Goal: Task Accomplishment & Management: Manage account settings

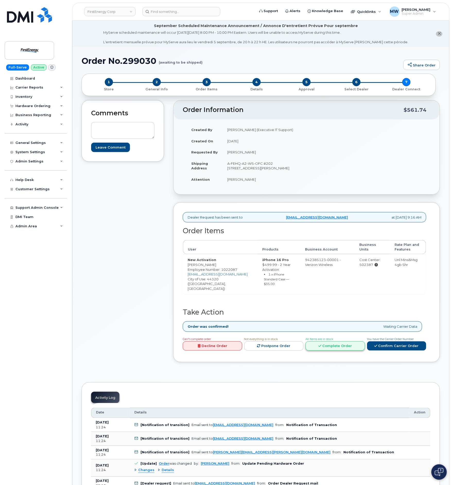
click at [351, 344] on link "Complete Order" at bounding box center [335, 346] width 59 height 10
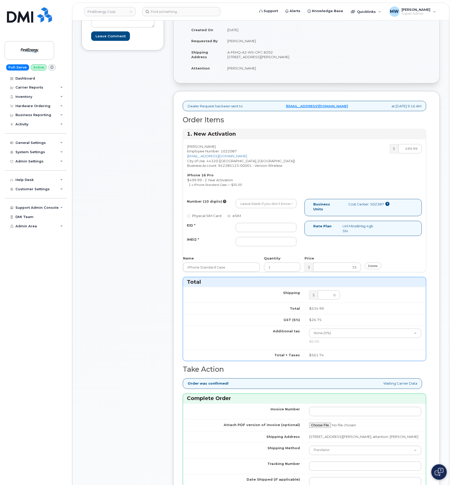
scroll to position [116, 0]
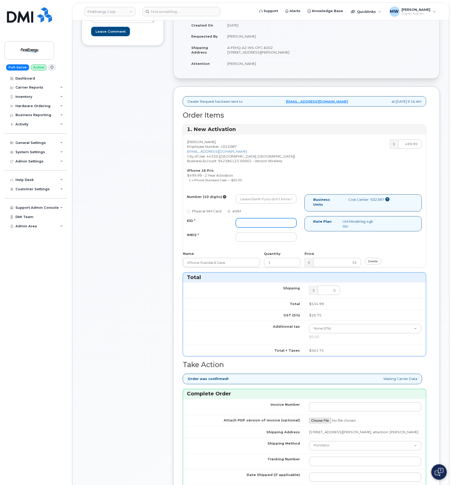
click at [272, 228] on input "EID *" at bounding box center [266, 222] width 61 height 9
paste input "358282727909204"
type input "358282727909204"
click at [274, 199] on div "Brooke Trammel Employee Number: 1022087 brooketrammell22@gmail.com City of Use:…" at bounding box center [304, 200] width 243 height 133
click at [275, 201] on input "Number (10 digits)" at bounding box center [266, 198] width 61 height 9
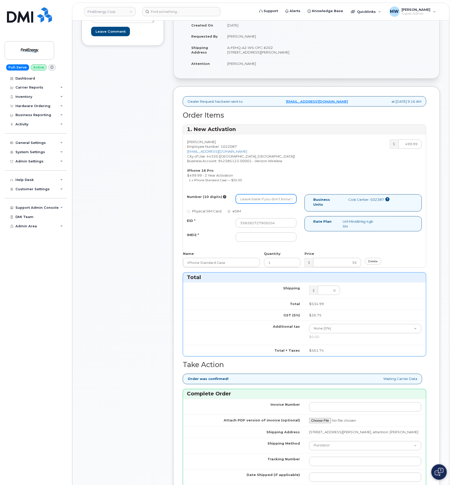
paste input "3308036484"
type input "3308036484"
click at [263, 242] on input "IMEI2 *" at bounding box center [266, 236] width 61 height 9
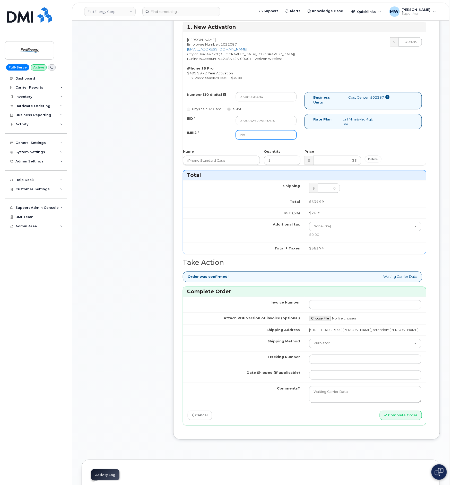
scroll to position [425, 0]
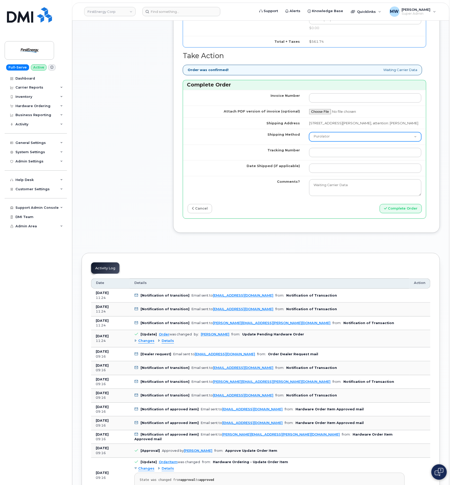
type input "NA"
drag, startPoint x: 341, startPoint y: 150, endPoint x: 341, endPoint y: 154, distance: 3.9
click at [341, 142] on select "Purolator UPS FedEx Canada Post Courier Other Drop Off Pick Up" at bounding box center [365, 136] width 112 height 9
select select "UPS"
click at [309, 142] on select "Purolator UPS FedEx Canada Post Courier Other Drop Off Pick Up" at bounding box center [365, 136] width 112 height 9
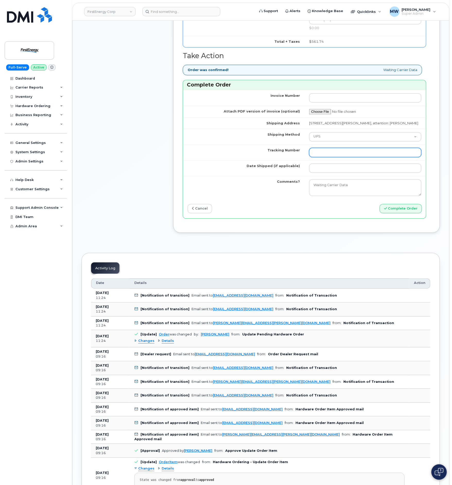
click at [340, 157] on input "Tracking Number" at bounding box center [365, 152] width 112 height 9
paste input "1ZHF11964223083580"
drag, startPoint x: 320, startPoint y: 164, endPoint x: 281, endPoint y: 160, distance: 38.8
click at [282, 160] on tr "Tracking Number 1ZHF11964223083580" at bounding box center [304, 153] width 243 height 16
type input "1ZHF11964223083580"
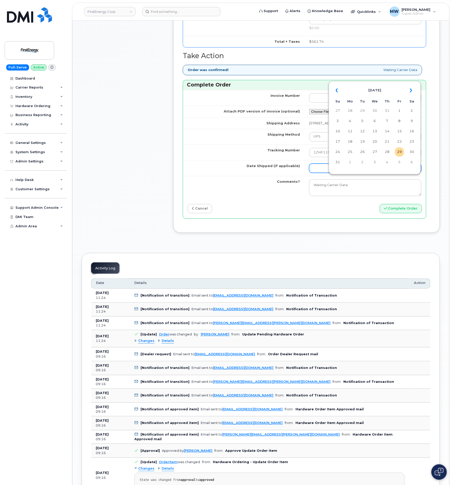
click at [322, 173] on input "Date Shipped (if applicable)" at bounding box center [365, 168] width 112 height 9
click at [388, 157] on td "28" at bounding box center [387, 152] width 9 height 9
type input "2025-08-28"
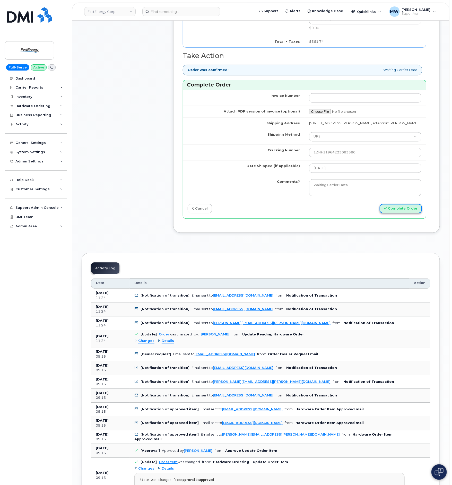
click at [415, 214] on button "Complete Order" at bounding box center [401, 209] width 42 height 10
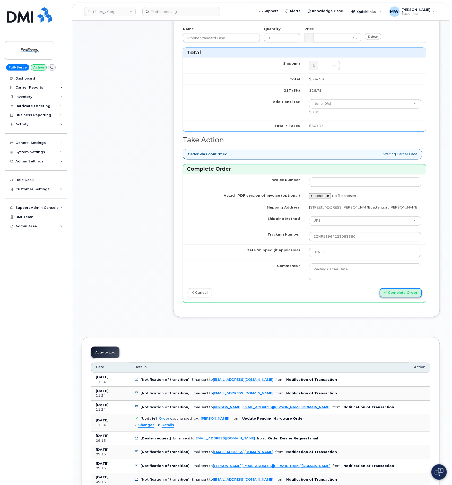
click at [403, 298] on button "Complete Order" at bounding box center [401, 293] width 42 height 10
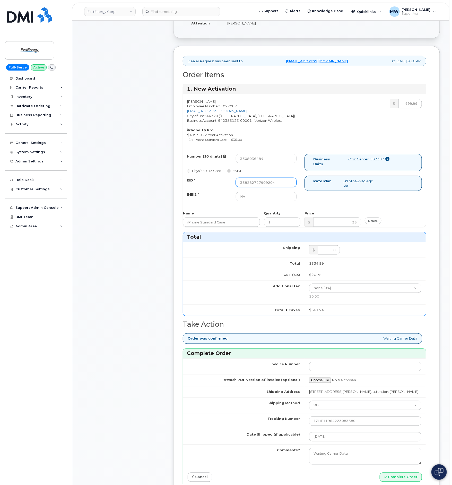
scroll to position [70, 0]
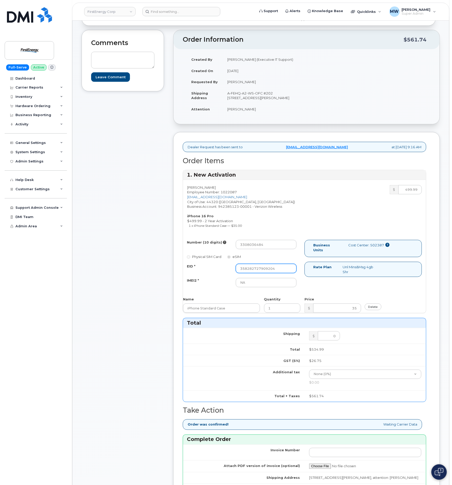
click at [287, 273] on input "358282727909204" at bounding box center [266, 268] width 61 height 9
click at [239, 273] on input "358282727909204" at bounding box center [266, 268] width 61 height 9
type input "358282727909204"
click at [257, 266] on div "Number (10 digits) 3308036484 Physical SIM Card eSIM EID * 358282727909204 IMEI…" at bounding box center [244, 266] width 122 height 52
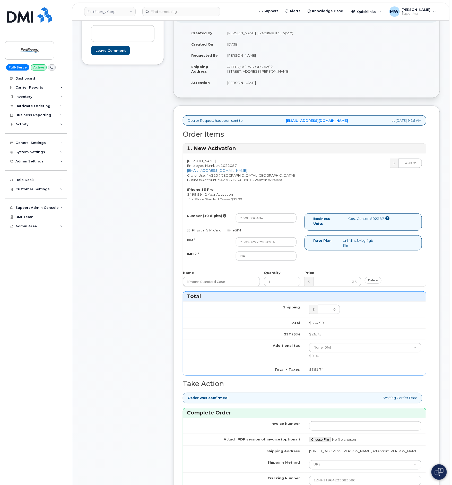
scroll to position [109, 0]
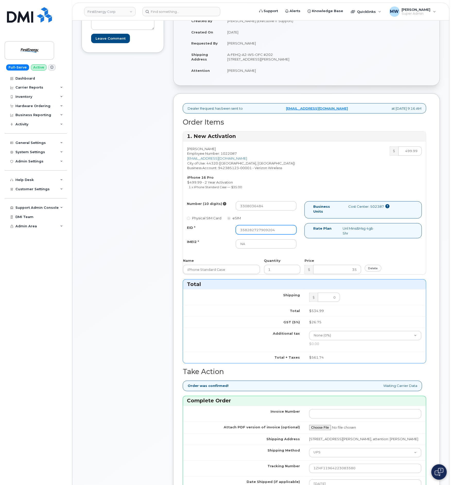
click at [265, 234] on input "358282727909204" at bounding box center [266, 229] width 61 height 9
type input "NA"
drag, startPoint x: 252, startPoint y: 250, endPoint x: 193, endPoint y: 251, distance: 59.5
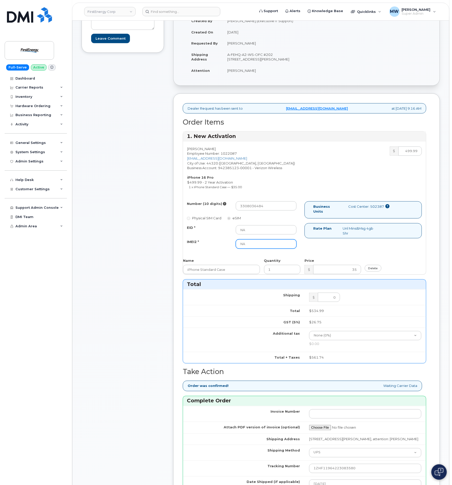
click at [193, 249] on div "IMEI2 * NA" at bounding box center [241, 243] width 117 height 9
paste input "358282727909204"
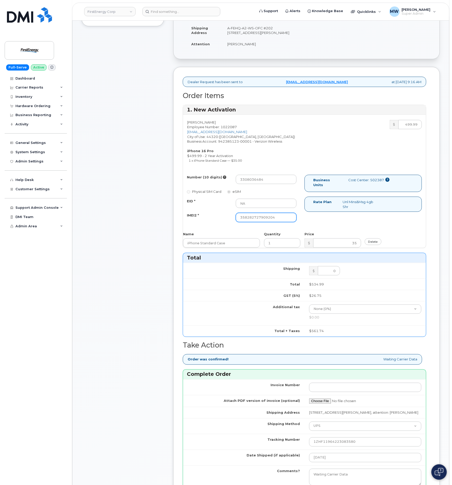
scroll to position [148, 0]
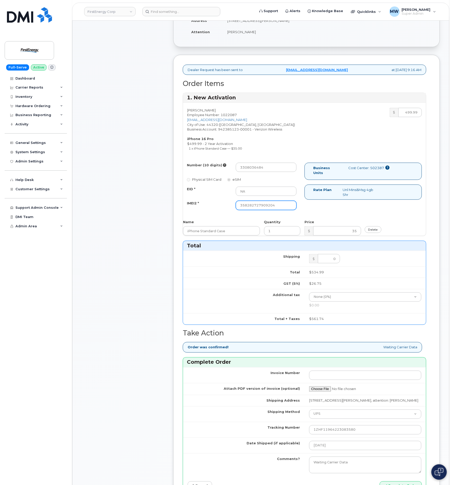
type input "358282727909204"
click at [191, 182] on label "Physical SIM Card" at bounding box center [204, 179] width 34 height 5
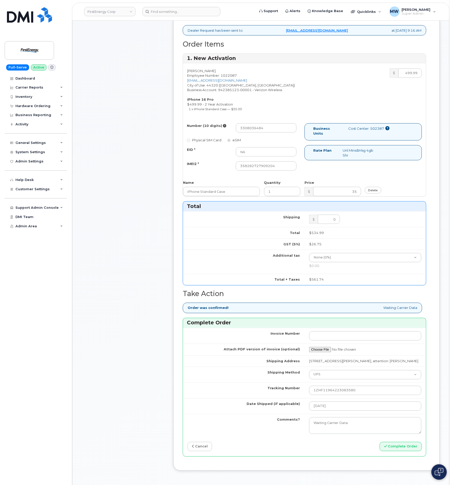
scroll to position [418, 0]
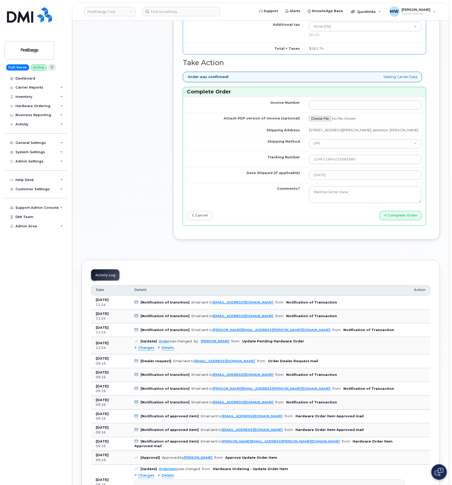
click at [396, 230] on div "Order Items 1. New Activation Brooke Trammel Employee Number: 1022087 brooketra…" at bounding box center [307, 19] width 248 height 421
click at [398, 221] on button "Complete Order" at bounding box center [401, 216] width 42 height 10
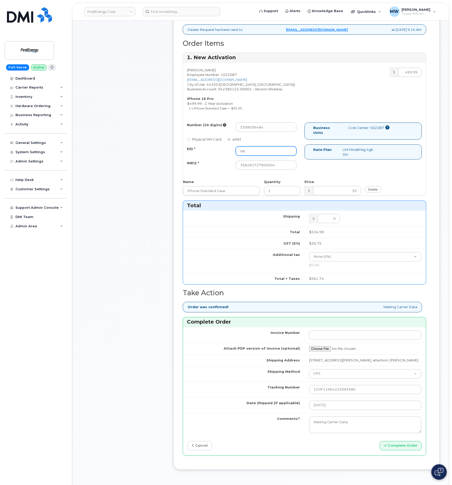
scroll to position [32, 0]
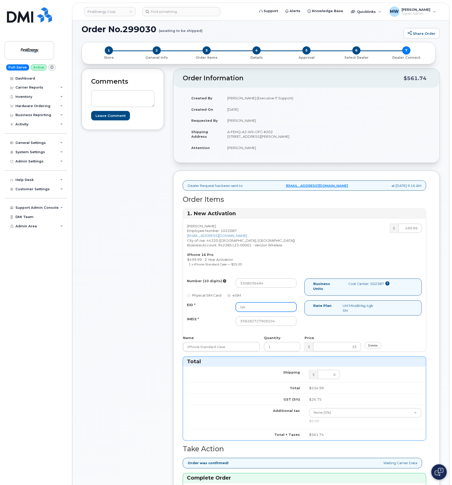
click at [240, 312] on input "NA" at bounding box center [266, 307] width 61 height 9
type input "A"
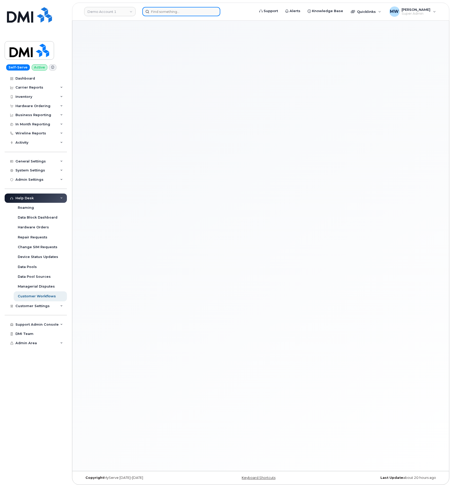
click at [197, 13] on input at bounding box center [181, 11] width 78 height 9
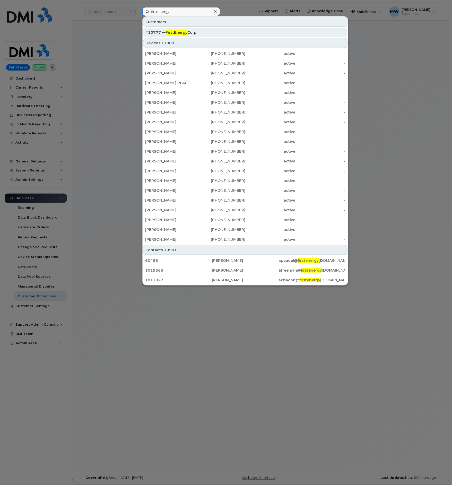
type input "firstenergy"
click at [190, 32] on div "#10777 — FirstEnergy Corp" at bounding box center [245, 32] width 200 height 5
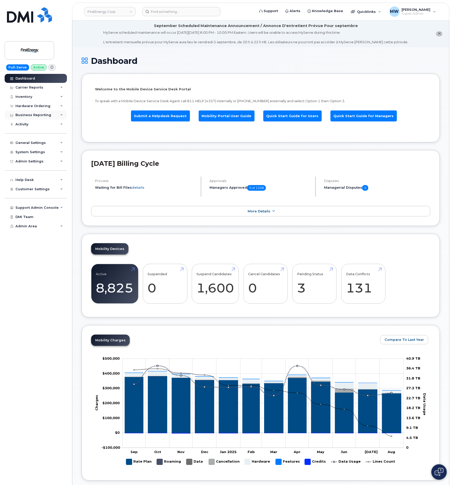
click at [33, 111] on div "Business Reporting" at bounding box center [36, 114] width 62 height 9
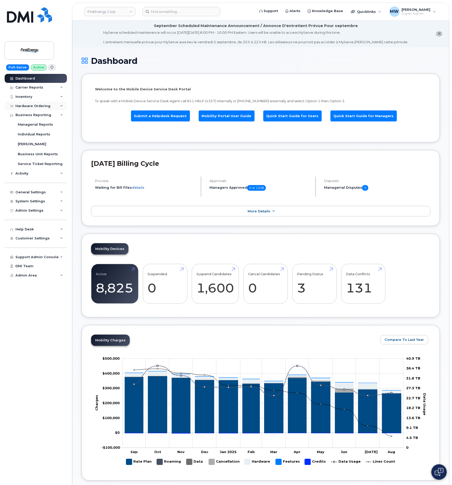
click at [33, 107] on div "Hardware Ordering" at bounding box center [32, 106] width 35 height 4
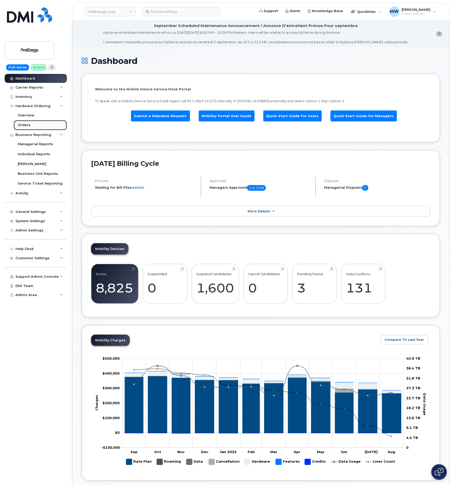
click at [24, 127] on div "Orders" at bounding box center [24, 125] width 13 height 5
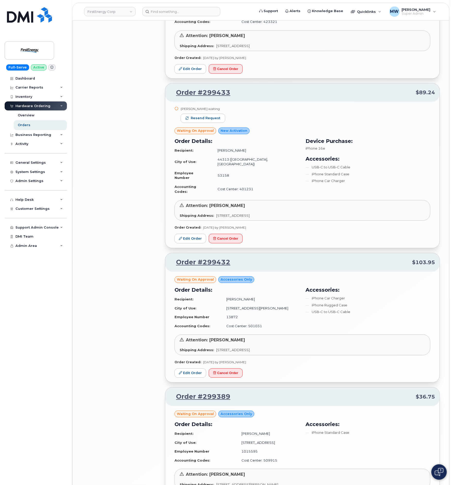
scroll to position [809, 0]
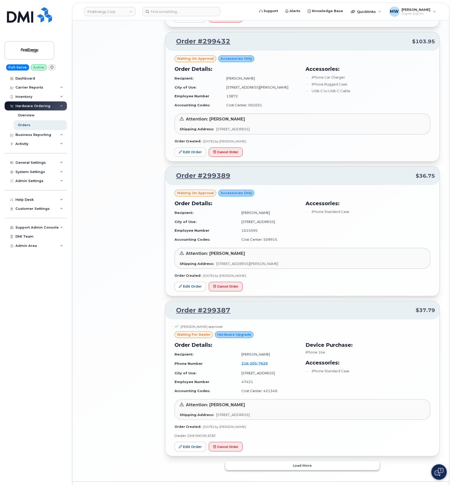
click at [316, 461] on button "Load more" at bounding box center [302, 465] width 154 height 9
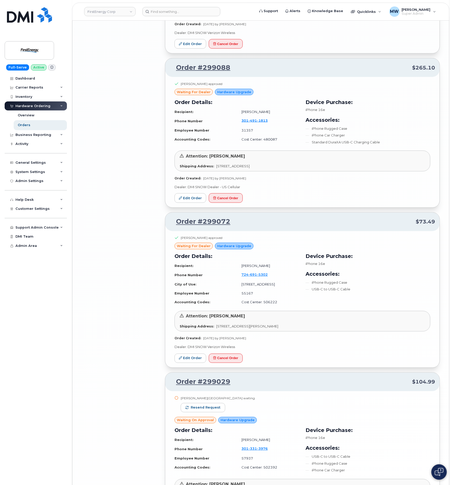
scroll to position [2092, 0]
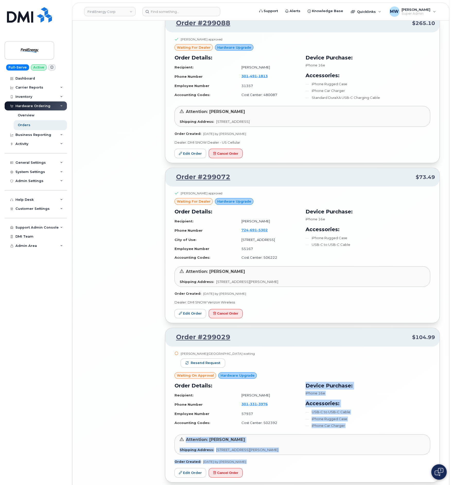
drag, startPoint x: 287, startPoint y: 393, endPoint x: 314, endPoint y: 447, distance: 60.4
click at [315, 485] on button "Load more" at bounding box center [302, 491] width 154 height 9
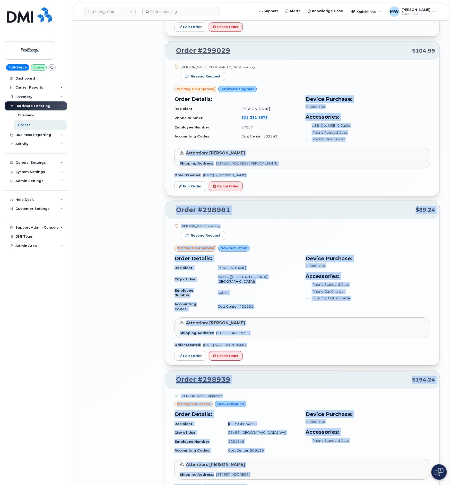
scroll to position [2401, 0]
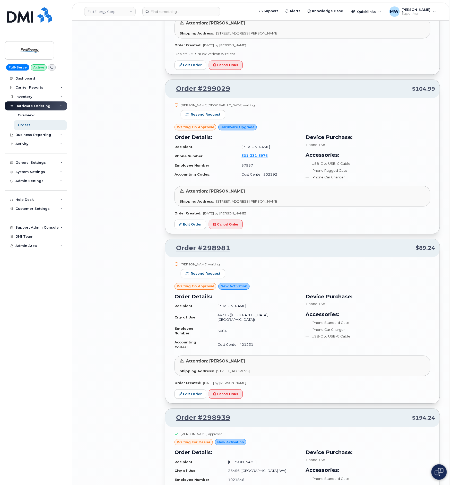
scroll to position [2285, 0]
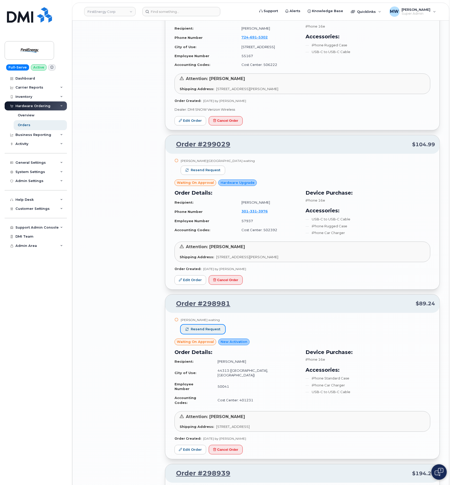
click at [215, 327] on span "Resend request" at bounding box center [206, 329] width 30 height 5
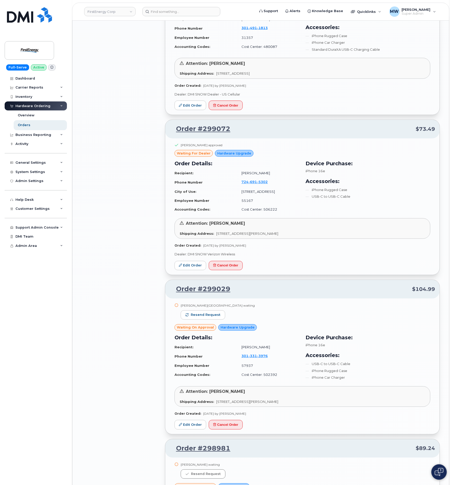
scroll to position [2130, 0]
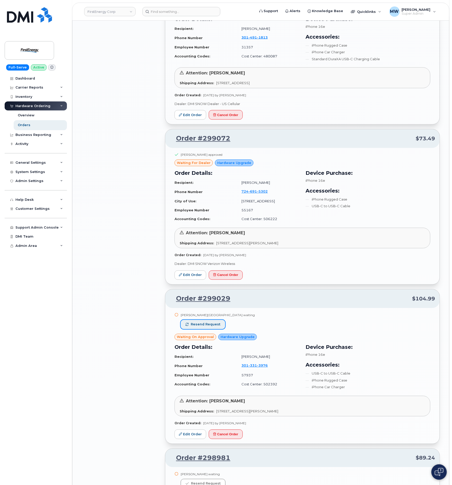
click at [208, 322] on span "Resend request" at bounding box center [206, 324] width 30 height 5
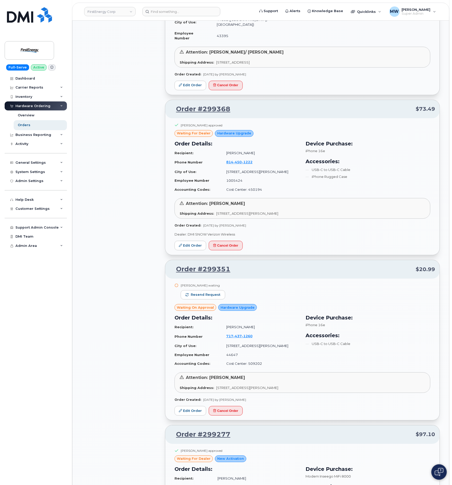
scroll to position [1358, 0]
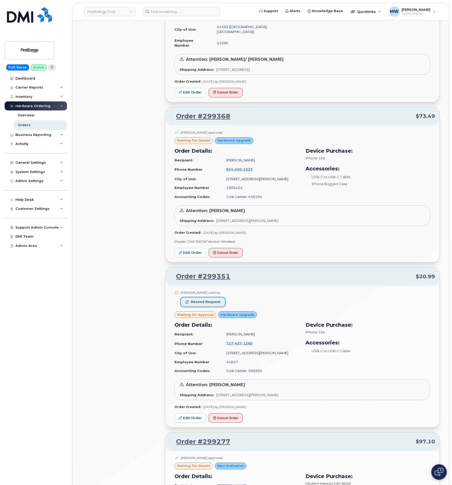
click at [200, 300] on span "Resend request" at bounding box center [206, 302] width 30 height 5
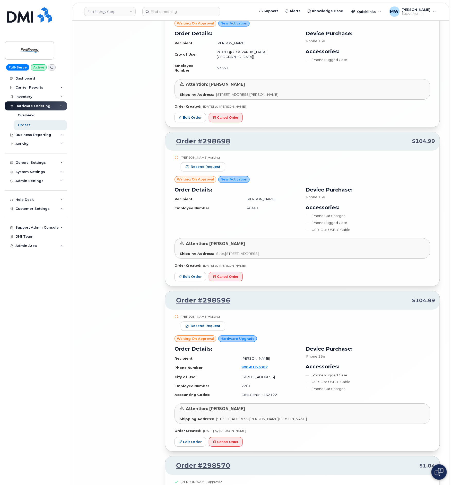
scroll to position [3444, 0]
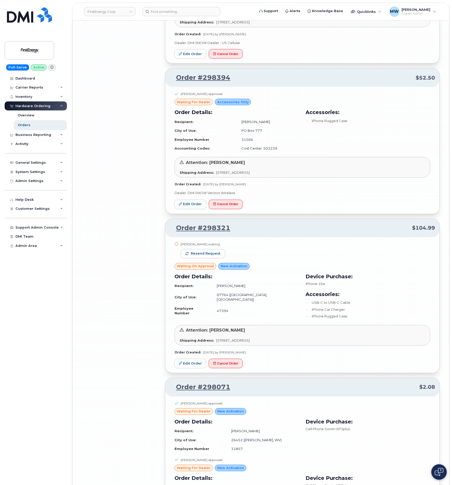
scroll to position [3908, 0]
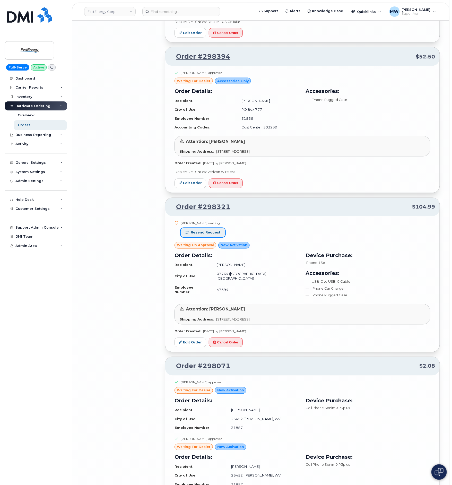
click at [213, 230] on span "Resend request" at bounding box center [206, 232] width 30 height 5
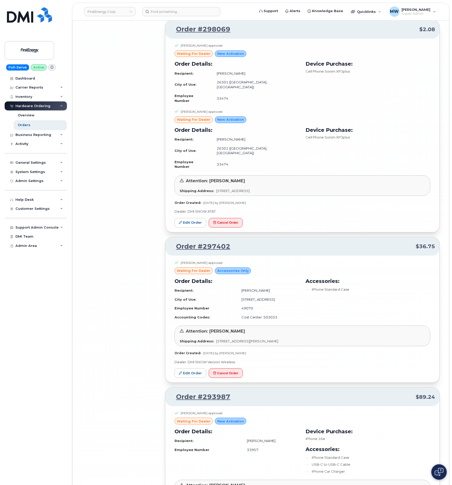
scroll to position [4450, 0]
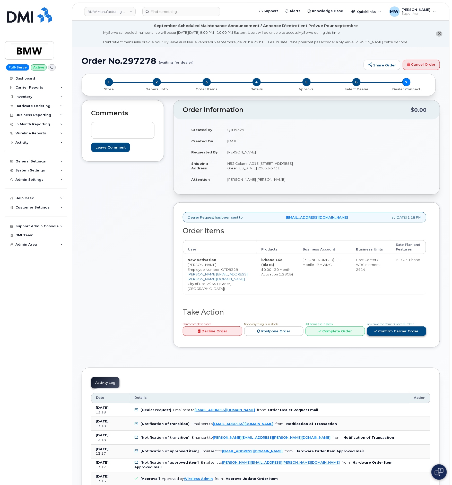
click at [388, 333] on link "Confirm Carrier Order" at bounding box center [396, 331] width 59 height 10
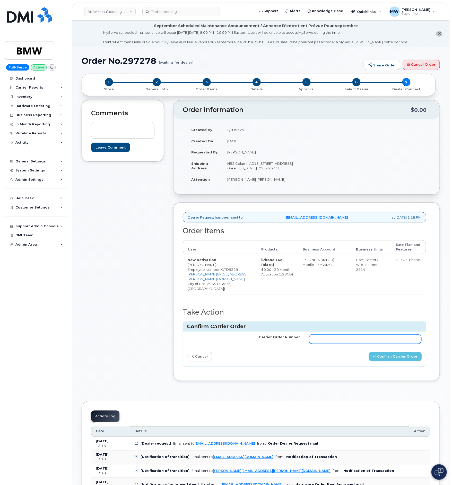
click at [366, 337] on input "Carrier Order Number" at bounding box center [365, 339] width 112 height 9
paste input "771720545"
type input "771720545"
click at [391, 355] on button "Confirm Carrier Order" at bounding box center [395, 357] width 53 height 10
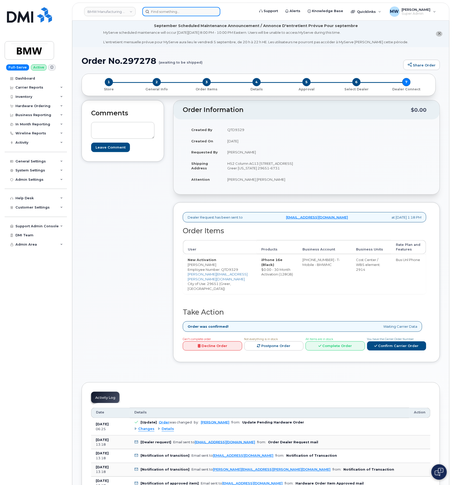
drag, startPoint x: 190, startPoint y: 6, endPoint x: 171, endPoint y: 10, distance: 19.9
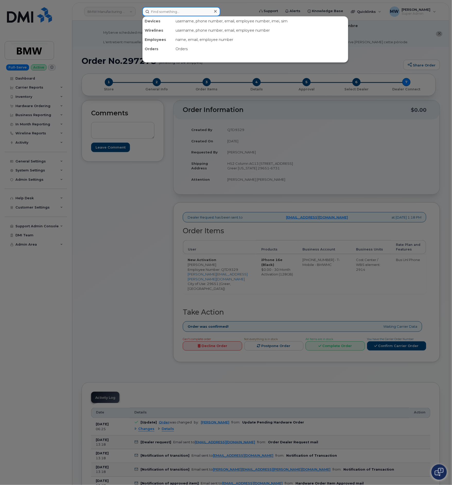
paste input "8647485649"
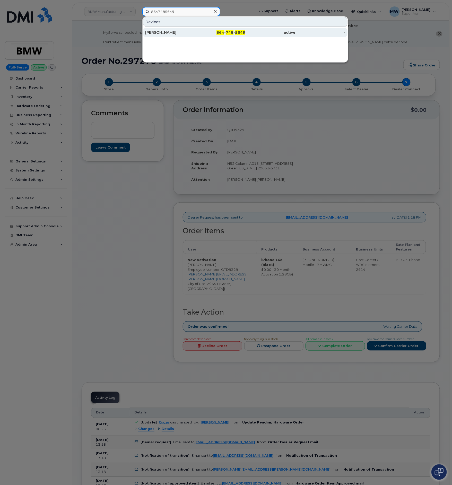
type input "8647485649"
click at [195, 29] on div "[PERSON_NAME]" at bounding box center [220, 32] width 50 height 9
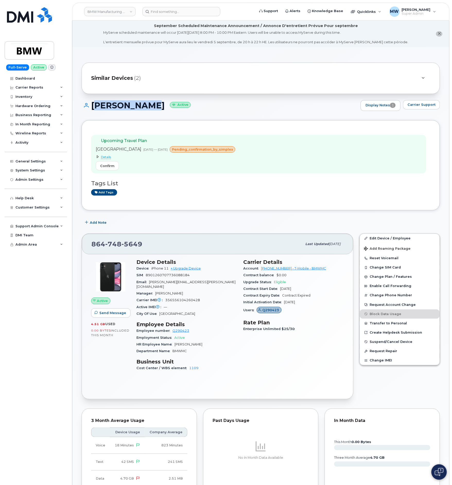
drag, startPoint x: 148, startPoint y: 106, endPoint x: 93, endPoint y: 108, distance: 54.9
click at [93, 108] on h1 "[PERSON_NAME] Active" at bounding box center [220, 105] width 277 height 9
copy h1 "[PERSON_NAME]"
drag, startPoint x: 261, startPoint y: 273, endPoint x: 281, endPoint y: 271, distance: 19.6
click at [281, 271] on div "Account 972523090 - T-Mobile - BMWMC" at bounding box center [293, 268] width 101 height 7
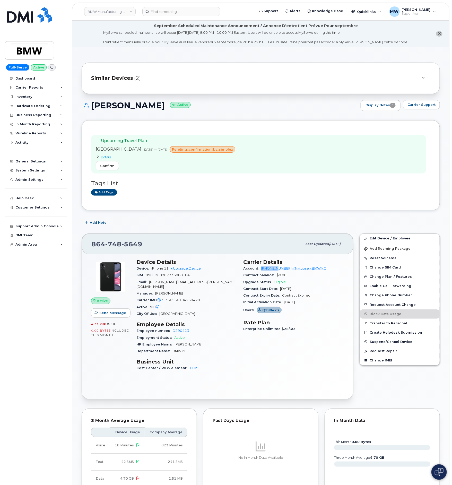
copy link "97252309"
drag, startPoint x: 163, startPoint y: 13, endPoint x: 166, endPoint y: 10, distance: 3.9
click at [164, 12] on input at bounding box center [181, 11] width 78 height 9
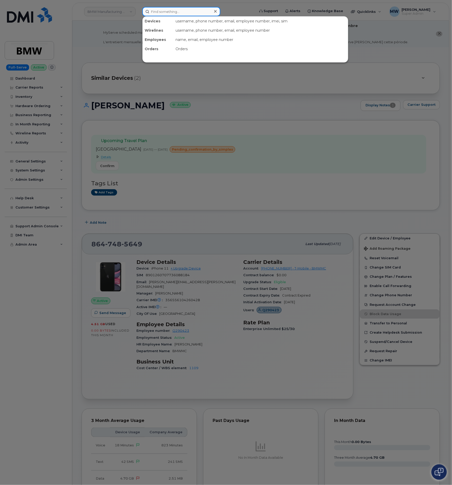
paste input "848) 888-2261"
type input "848) 888-2261"
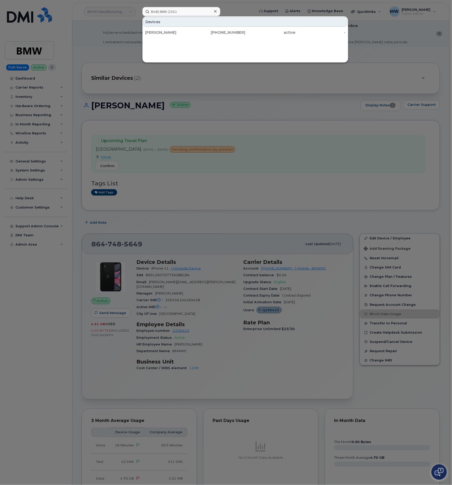
drag, startPoint x: 196, startPoint y: 31, endPoint x: 159, endPoint y: 50, distance: 41.9
click at [196, 31] on div "[PHONE_NUMBER]" at bounding box center [220, 32] width 50 height 5
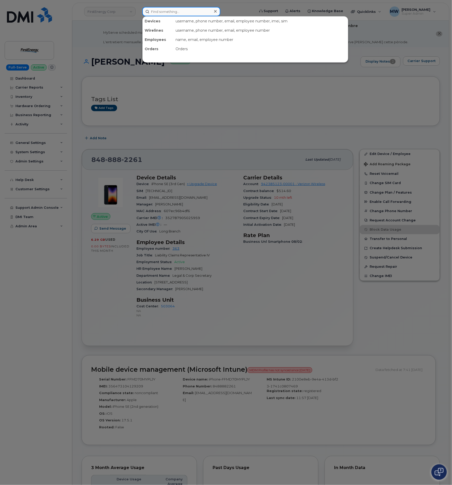
click at [167, 16] on div "Devices username, phone number, email, employee number, imei, sim Wirelines use…" at bounding box center [196, 11] width 109 height 9
paste input "848) 888-2261"
type input "848) 888-2261"
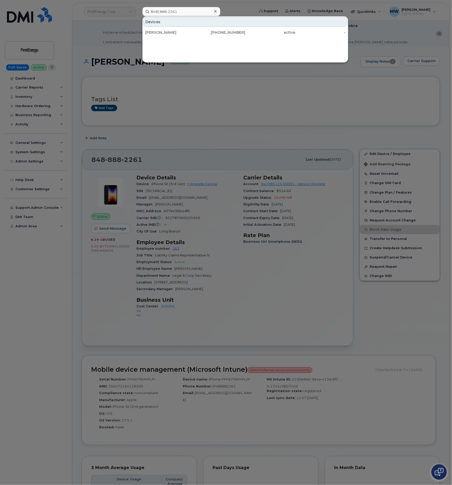
click at [243, 27] on div "[PERSON_NAME] [PHONE_NUMBER] active -" at bounding box center [245, 32] width 205 height 10
click at [243, 31] on div "[PHONE_NUMBER]" at bounding box center [220, 32] width 50 height 5
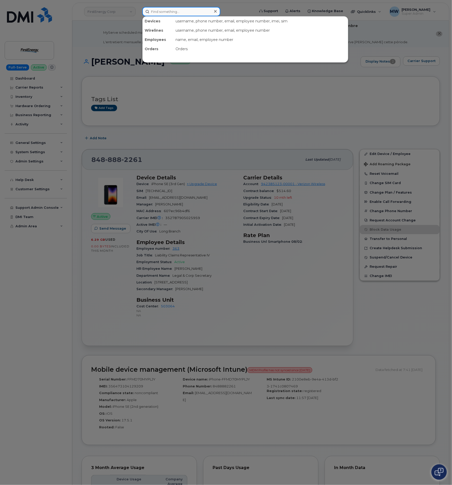
click at [185, 12] on input at bounding box center [181, 11] width 78 height 9
paste input "878-600-9011"
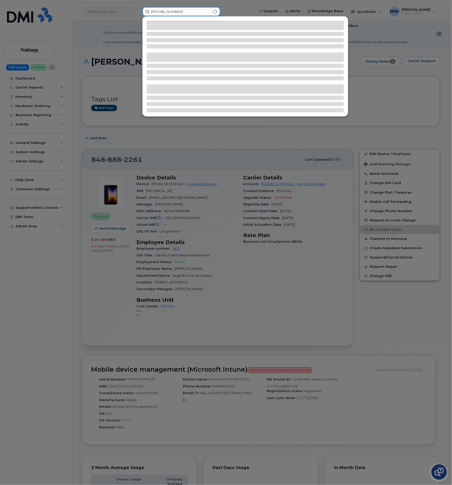
type input "878-600-9011"
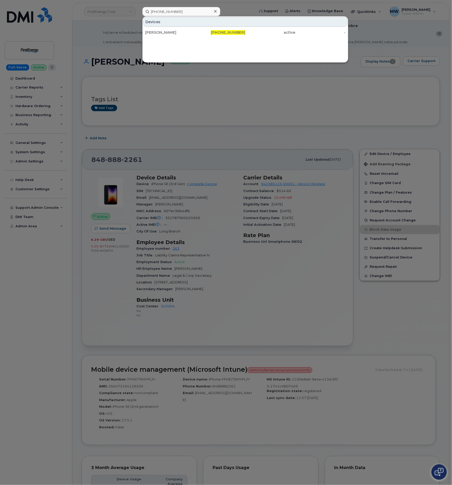
click at [165, 38] on div "Ryan Novosedliak 878-600-9011 active -" at bounding box center [245, 32] width 205 height 10
click at [166, 31] on div "[PERSON_NAME]" at bounding box center [170, 32] width 50 height 5
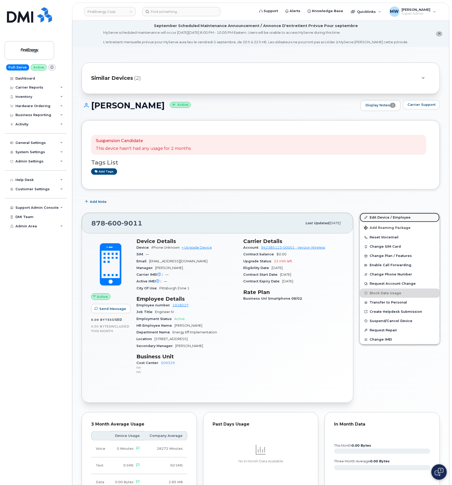
click at [377, 220] on link "Edit Device / Employee" at bounding box center [400, 217] width 80 height 9
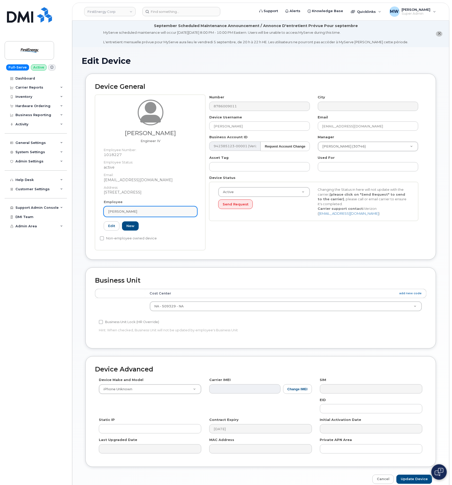
click at [158, 212] on div "[PERSON_NAME]" at bounding box center [150, 211] width 85 height 5
paste input "[PERSON_NAME]"
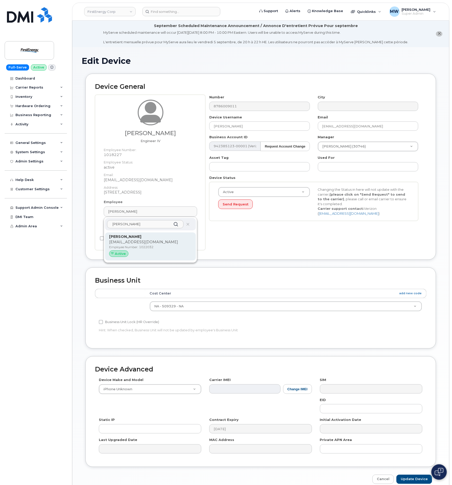
type input "[PERSON_NAME]"
click at [136, 243] on p "[EMAIL_ADDRESS][DOMAIN_NAME]" at bounding box center [150, 241] width 83 height 5
type input "1022032"
type input "[PERSON_NAME]"
type input "[EMAIL_ADDRESS][DOMAIN_NAME]"
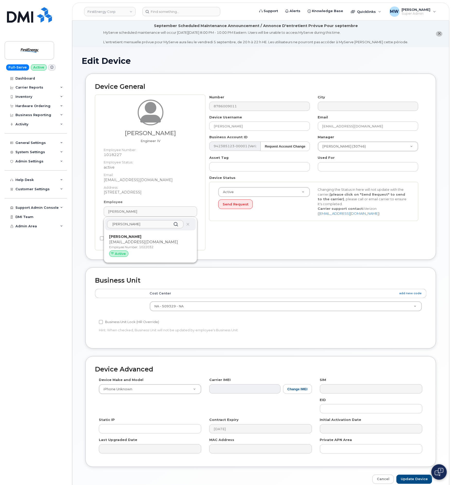
type input "29510704"
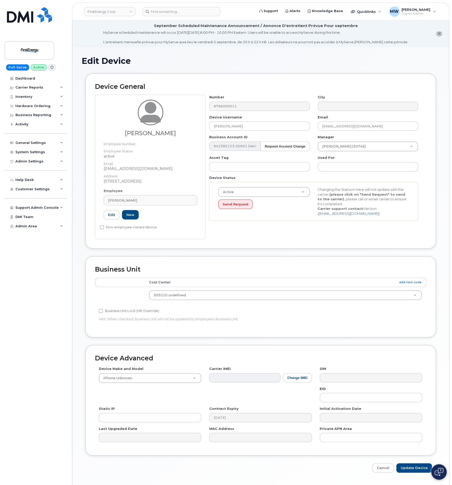
scroll to position [29, 0]
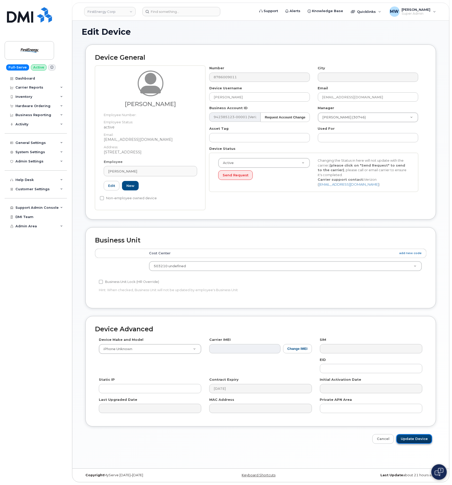
click at [419, 440] on input "Update Device" at bounding box center [414, 439] width 36 height 10
type input "Saving..."
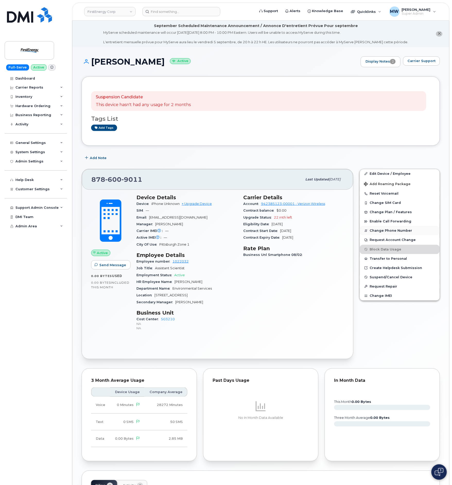
click at [392, 231] on button "Change Phone Number" at bounding box center [400, 230] width 80 height 9
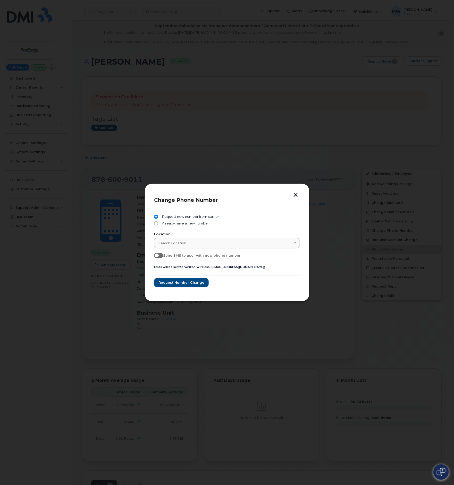
click at [158, 221] on div "Request new number from carrier" at bounding box center [227, 218] width 146 height 7
click at [155, 223] on input "Already have a new number" at bounding box center [156, 223] width 4 height 4
radio input "true"
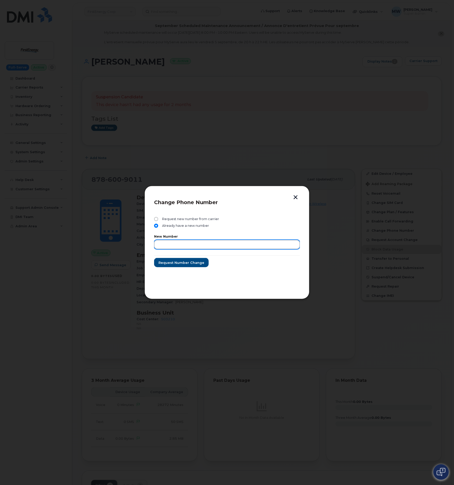
click at [193, 240] on input "text" at bounding box center [227, 244] width 146 height 9
paste input "878.295.1484"
click at [175, 243] on input "878.295.1484" at bounding box center [227, 244] width 146 height 9
type input "8782951484"
click at [183, 264] on span "Request number change" at bounding box center [181, 262] width 46 height 5
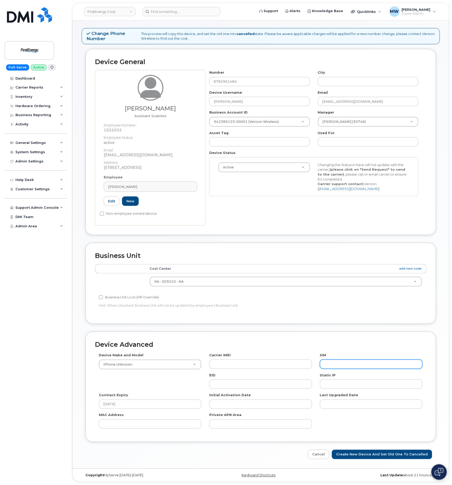
scroll to position [48, 0]
click at [410, 458] on input "Create New Device and set old one to Cancelled" at bounding box center [382, 455] width 100 height 10
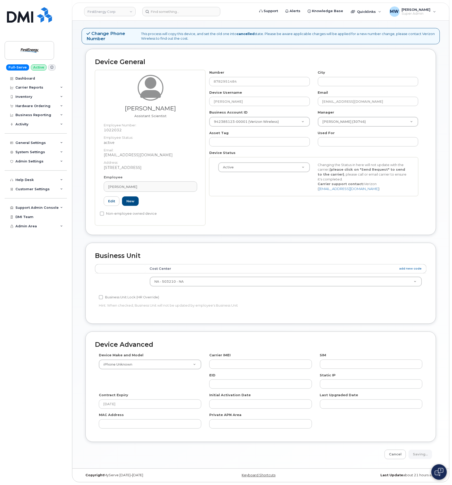
type input "Saving..."
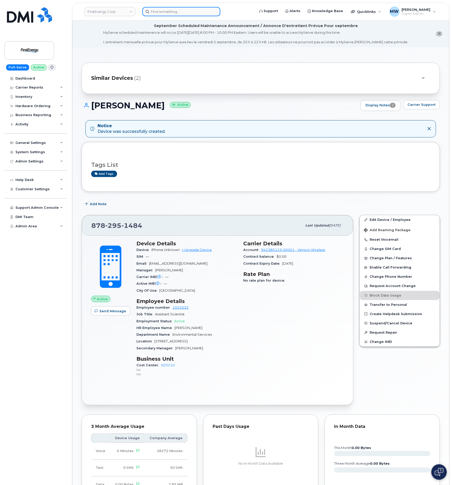
click at [176, 11] on input at bounding box center [181, 11] width 78 height 9
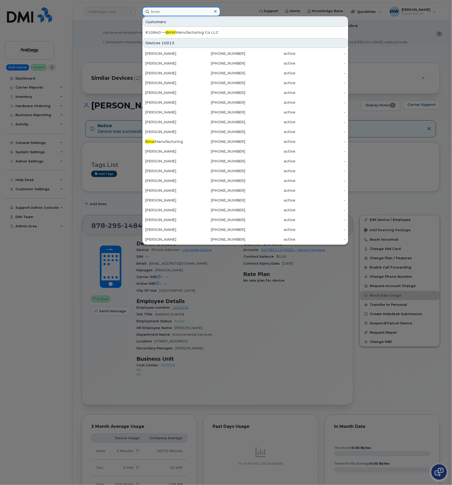
type input "bmw"
click at [195, 34] on div "#10840 — BMW Manufacturing Co LLC" at bounding box center [245, 32] width 200 height 5
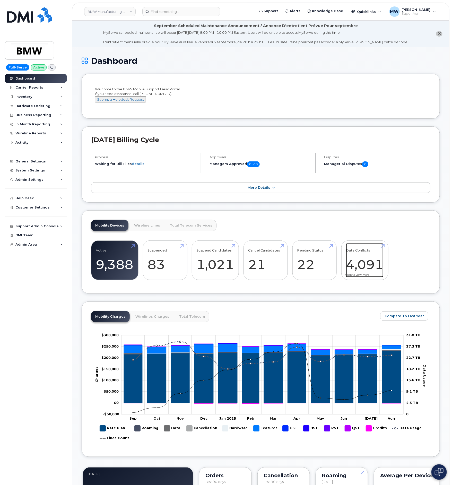
click at [374, 271] on link "Data Conflicts 4,091" at bounding box center [365, 260] width 38 height 34
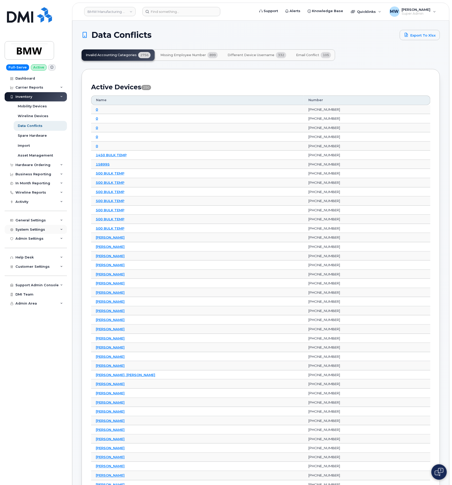
click at [38, 232] on div "System Settings" at bounding box center [36, 229] width 62 height 9
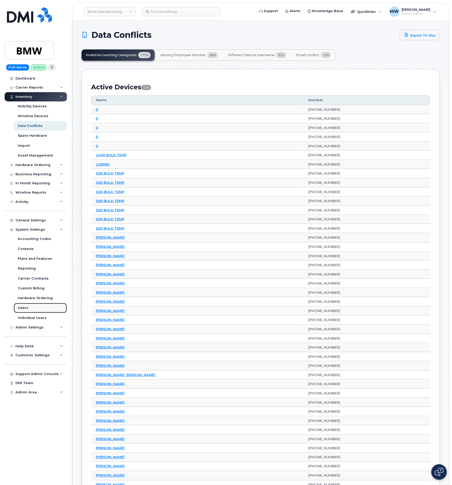
click at [23, 310] on div "Users" at bounding box center [23, 308] width 11 height 5
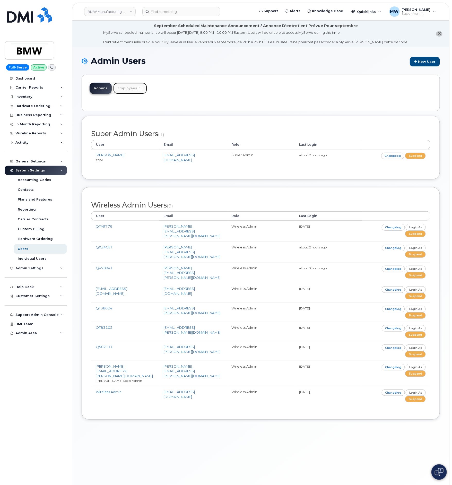
click at [137, 90] on span "1" at bounding box center [140, 88] width 6 height 5
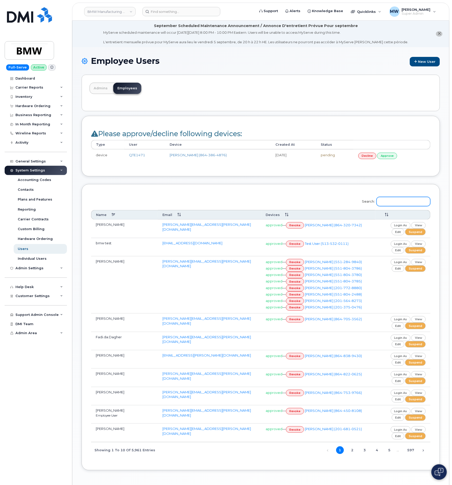
click at [389, 202] on input "Search:" at bounding box center [404, 201] width 54 height 9
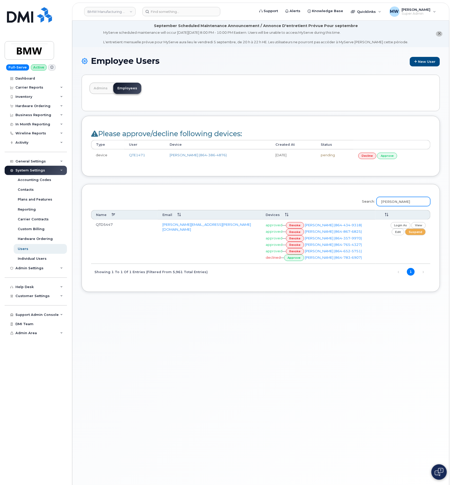
type input "jared riddle"
click at [297, 240] on link "revoke" at bounding box center [295, 238] width 18 height 6
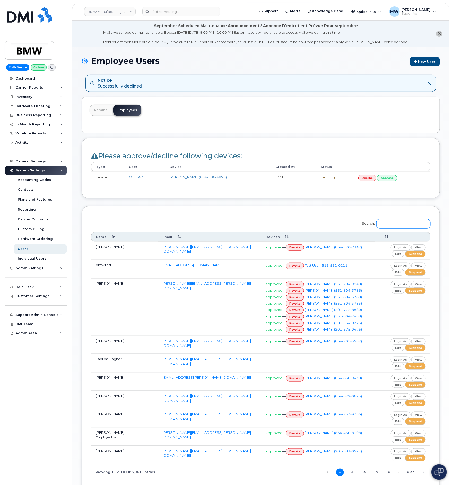
click at [387, 226] on input "Search:" at bounding box center [404, 223] width 54 height 9
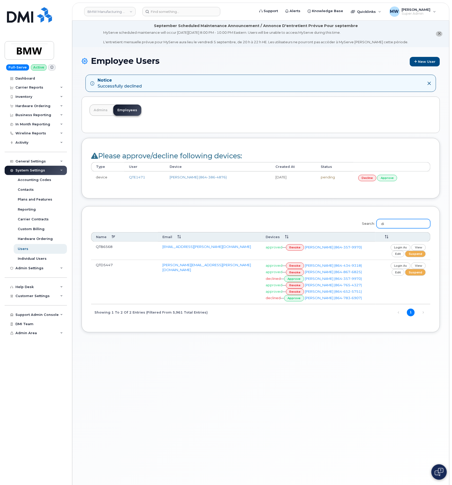
type input "d"
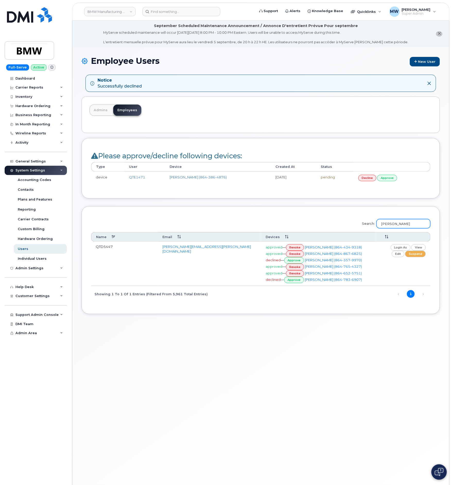
type input "kevin vercrouse"
click at [296, 270] on link "revoke" at bounding box center [295, 267] width 18 height 6
click at [297, 277] on link "revoke" at bounding box center [295, 273] width 18 height 6
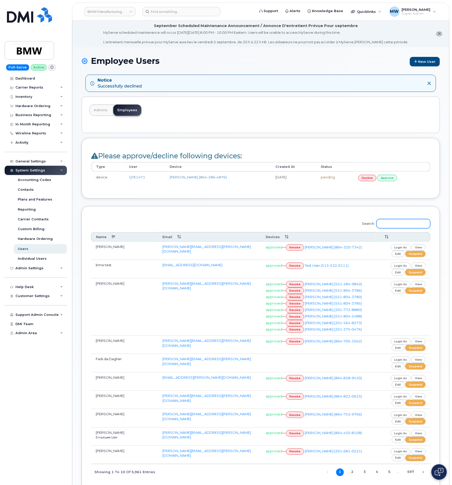
click at [405, 224] on input "Search:" at bounding box center [404, 223] width 54 height 9
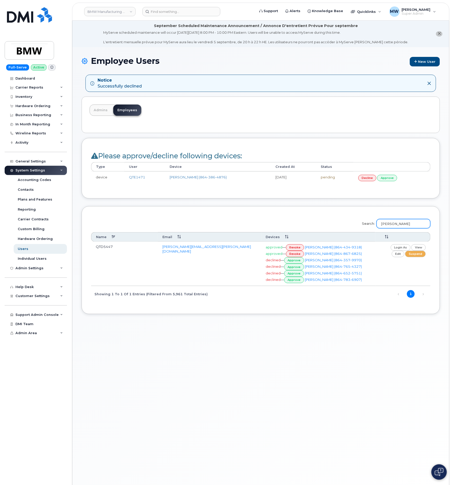
type input "kevin vercrouse"
click at [175, 8] on input at bounding box center [181, 11] width 78 height 9
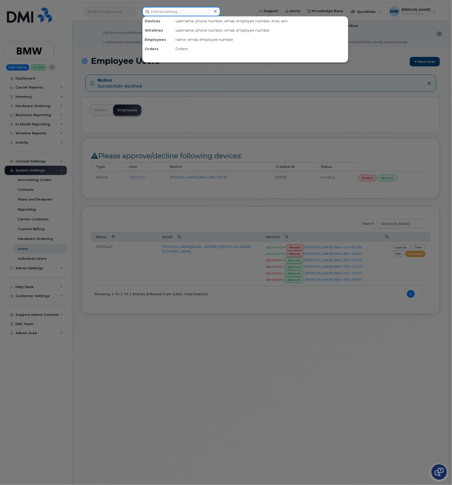
paste input "3303416955"
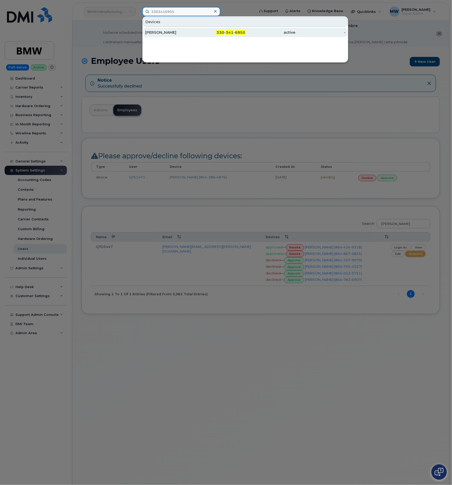
type input "3303416955"
click at [289, 33] on div "active" at bounding box center [270, 32] width 50 height 5
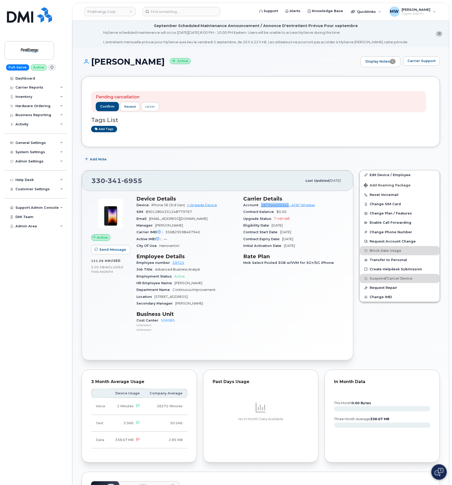
drag, startPoint x: 260, startPoint y: 208, endPoint x: 289, endPoint y: 206, distance: 29.4
click at [289, 206] on div "Account 287304699343 - AT&T Wireless" at bounding box center [293, 205] width 101 height 7
copy link "287304699343"
click at [171, 15] on input at bounding box center [181, 11] width 78 height 9
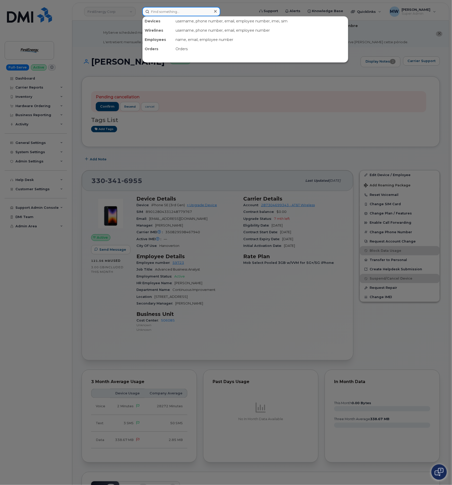
paste input "8786009011"
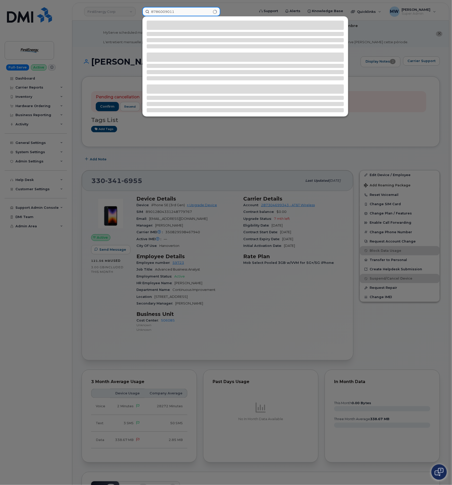
type input "8786009011"
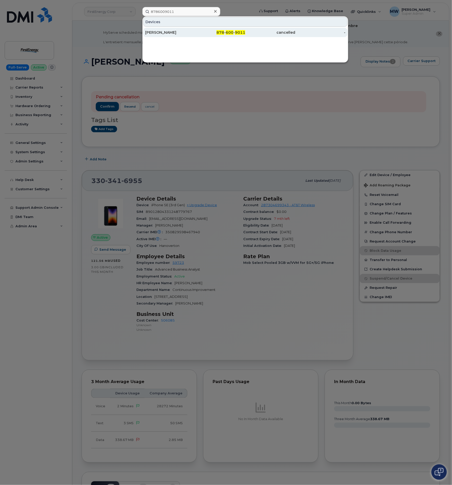
click at [245, 29] on div "878 - 600 - 9011" at bounding box center [270, 32] width 50 height 9
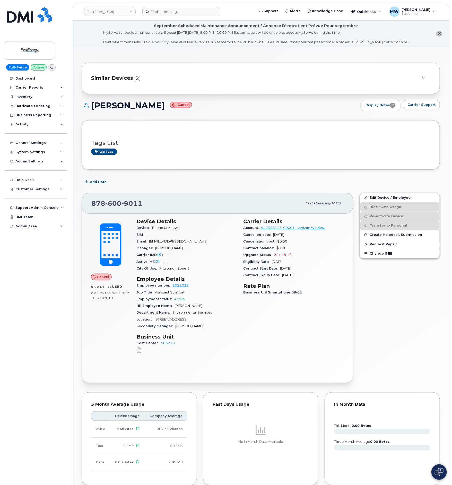
click at [174, 16] on header "FirstEnergy Corp Support Alerts Knowledge Base Quicklinks Suspend / Cancel Devi…" at bounding box center [260, 12] width 377 height 18
click at [173, 12] on input at bounding box center [181, 11] width 78 height 9
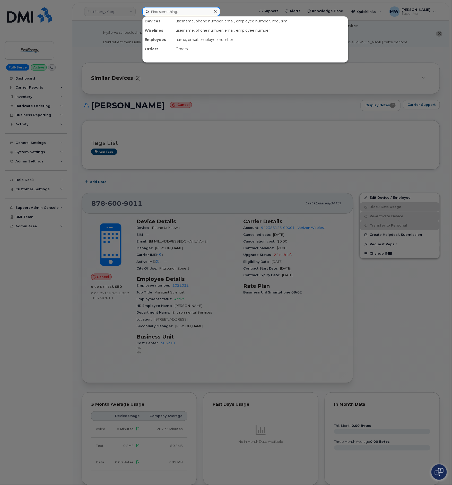
paste input "3308132481"
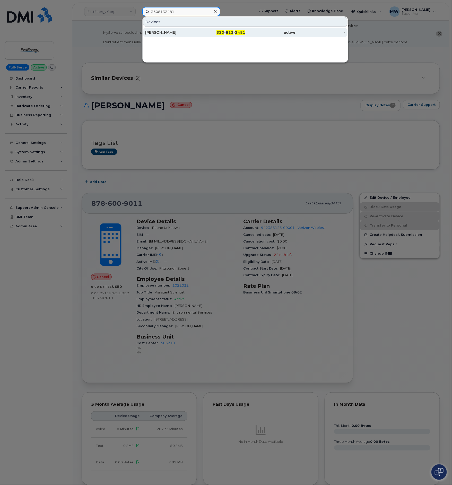
type input "3308132481"
click at [188, 35] on div "ERICA A HABERNY" at bounding box center [170, 32] width 50 height 5
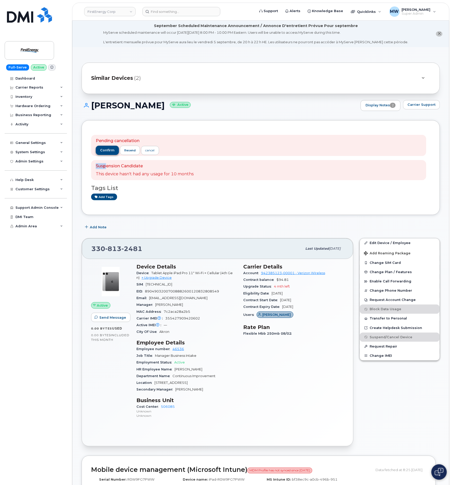
drag, startPoint x: 106, startPoint y: 157, endPoint x: 105, endPoint y: 153, distance: 4.2
click at [105, 156] on div "Pending cancellation confirm resend cancel Suspension Candidate This device has…" at bounding box center [258, 158] width 335 height 46
click at [105, 153] on span "confirm" at bounding box center [107, 150] width 14 height 5
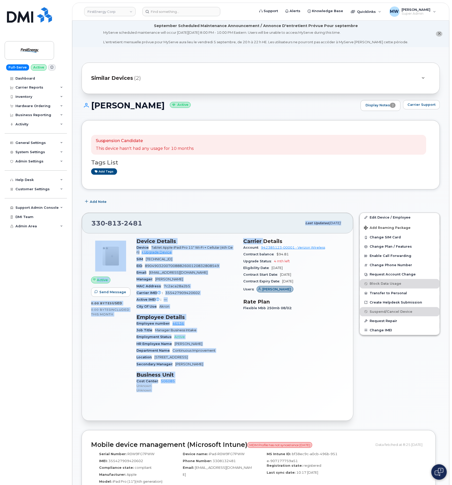
click at [264, 237] on div "330 813 2481 Last updated Jul 11, 2025 Active Send Message 0.00 Bytes  used 0.0…" at bounding box center [218, 317] width 272 height 209
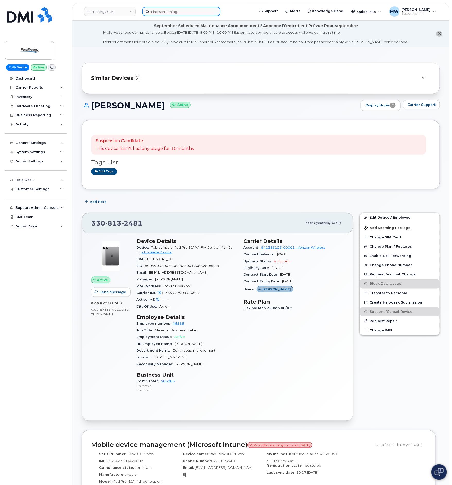
click at [186, 12] on input at bounding box center [181, 11] width 78 height 9
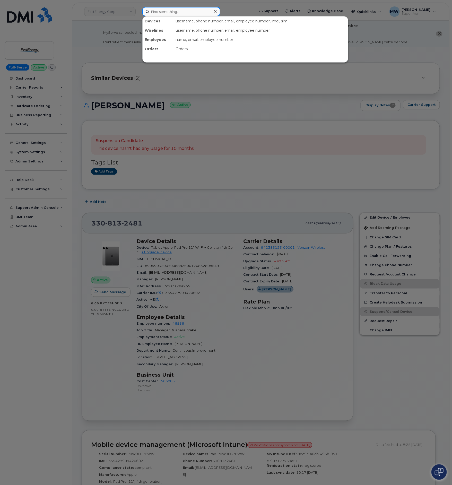
paste input "3302176482"
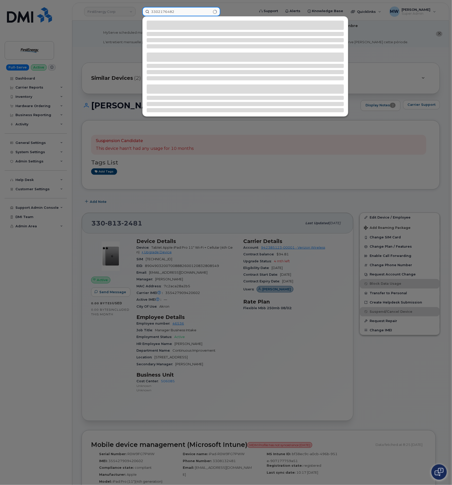
type input "3302176482"
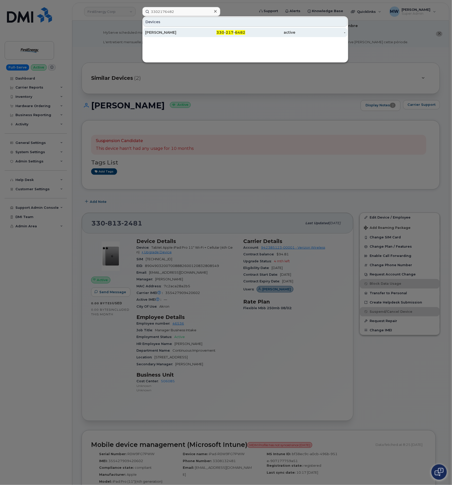
click at [195, 37] on div "[PERSON_NAME]" at bounding box center [220, 32] width 50 height 9
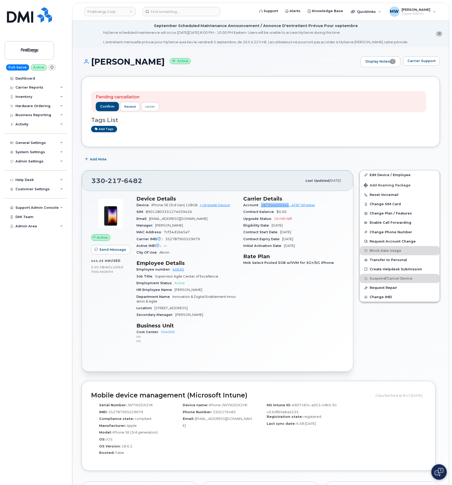
drag, startPoint x: 260, startPoint y: 206, endPoint x: 289, endPoint y: 209, distance: 28.9
click at [289, 209] on div "Account 287304699343 - AT&T Wireless" at bounding box center [293, 205] width 101 height 7
copy link "287304699343"
